Goal: Task Accomplishment & Management: Use online tool/utility

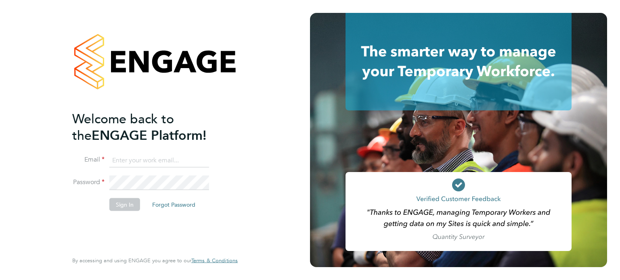
type input "sean@condicor.co.uk"
click at [121, 201] on button "Sign In" at bounding box center [124, 204] width 31 height 13
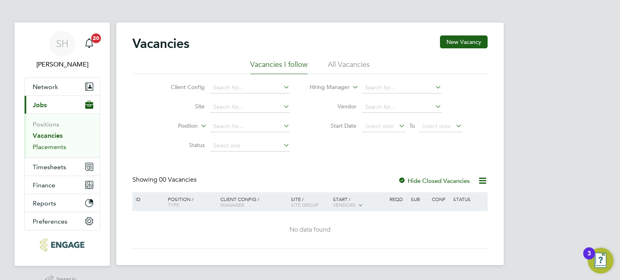
click at [46, 148] on link "Placements" at bounding box center [49, 147] width 33 height 8
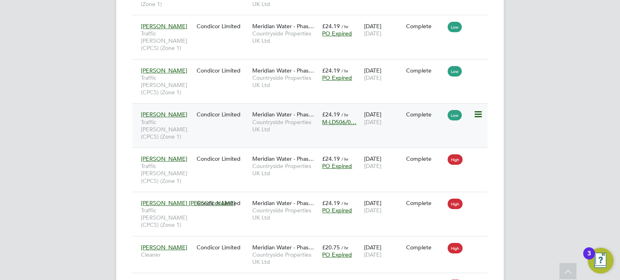
click at [478, 110] on icon at bounding box center [477, 115] width 8 height 10
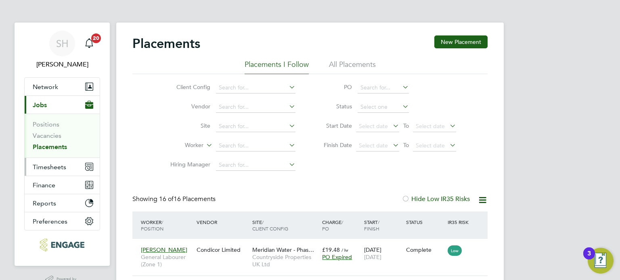
click at [60, 164] on span "Timesheets" at bounding box center [49, 167] width 33 height 8
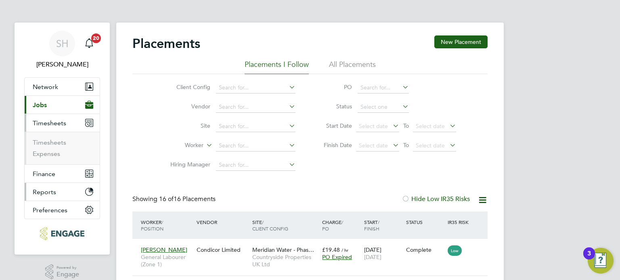
click at [52, 189] on span "Reports" at bounding box center [44, 192] width 23 height 8
click at [50, 121] on span "Timesheets" at bounding box center [49, 123] width 33 height 8
click at [58, 143] on link "Timesheets" at bounding box center [49, 143] width 33 height 8
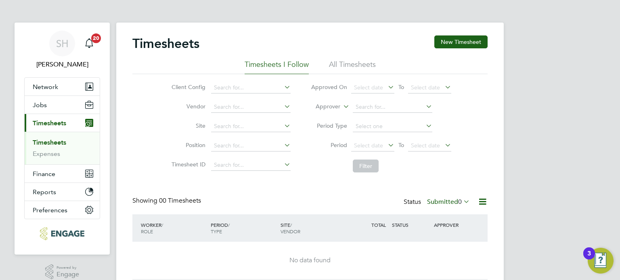
click at [481, 203] on icon at bounding box center [482, 202] width 10 height 10
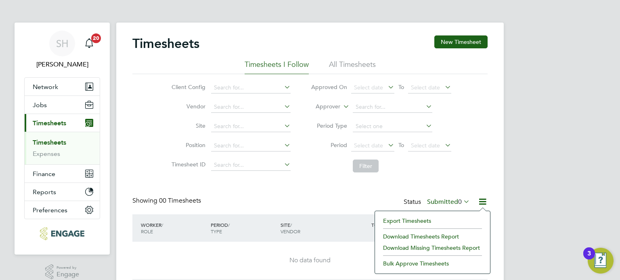
click at [411, 220] on li "Export Timesheets" at bounding box center [432, 220] width 107 height 11
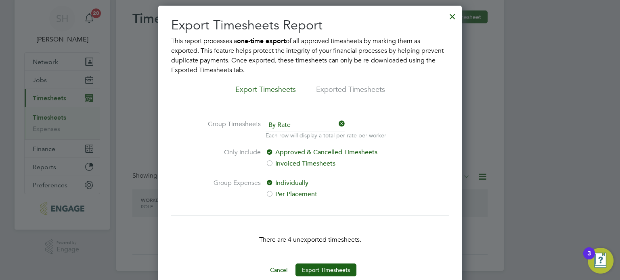
scroll to position [39, 0]
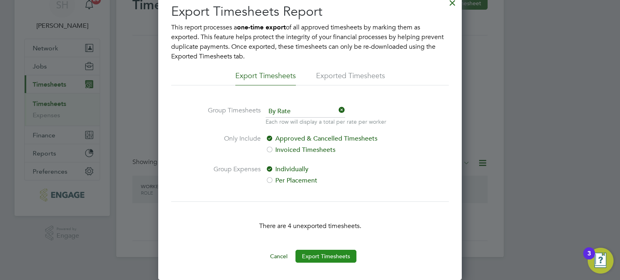
click at [310, 255] on button "Export Timesheets" at bounding box center [325, 256] width 61 height 13
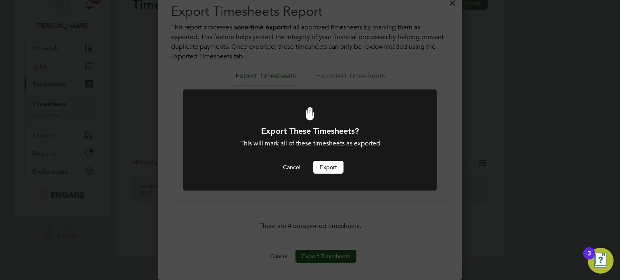
click at [329, 166] on button "Export" at bounding box center [328, 167] width 30 height 13
